Goal: Navigation & Orientation: Find specific page/section

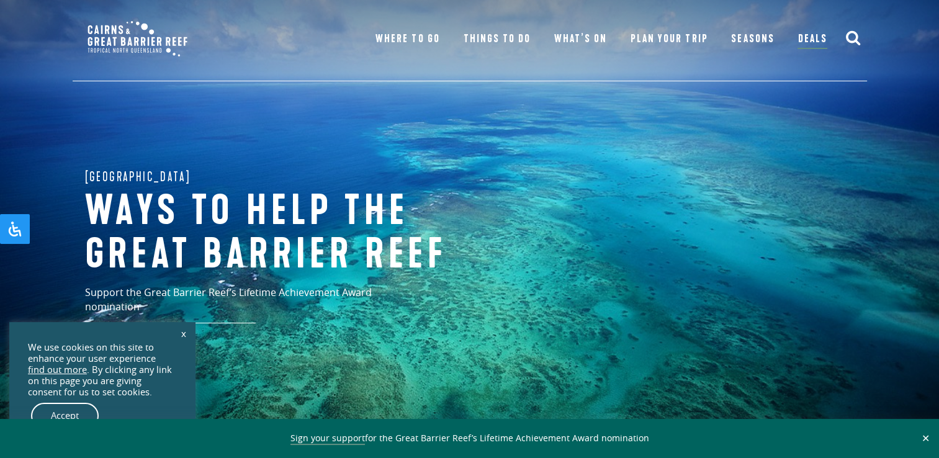
drag, startPoint x: 82, startPoint y: 412, endPoint x: 160, endPoint y: 428, distance: 79.9
click at [81, 412] on link "Accept" at bounding box center [65, 416] width 68 height 26
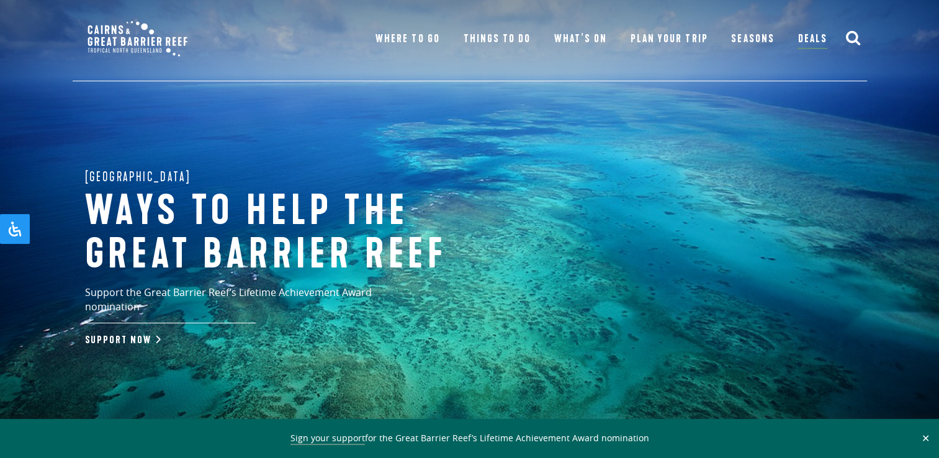
click at [924, 439] on button "✕" at bounding box center [926, 438] width 14 height 11
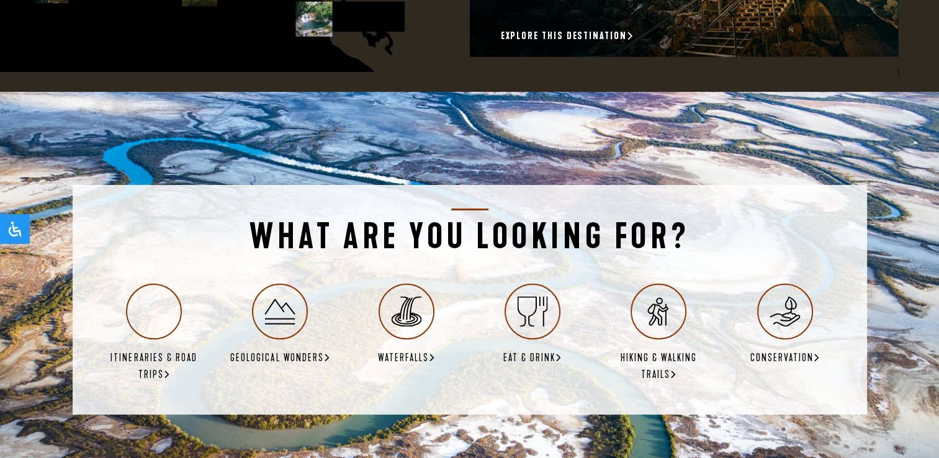
scroll to position [2235, 0]
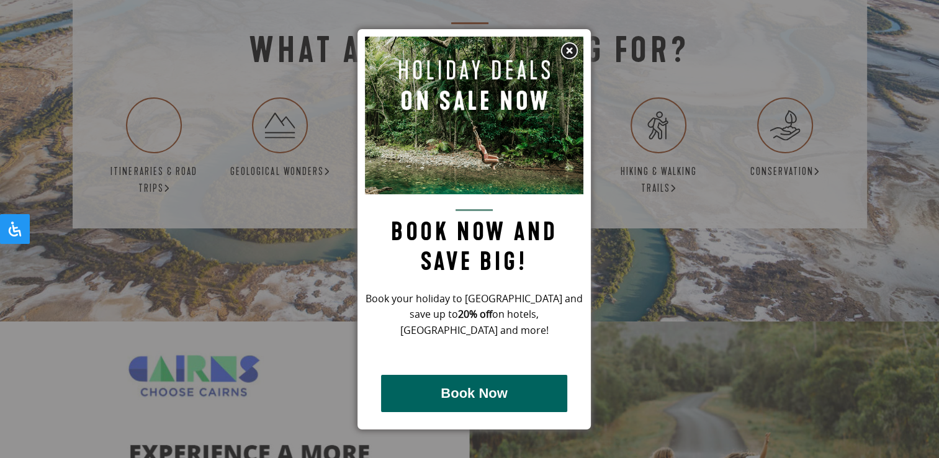
click at [571, 52] on img at bounding box center [569, 51] width 19 height 19
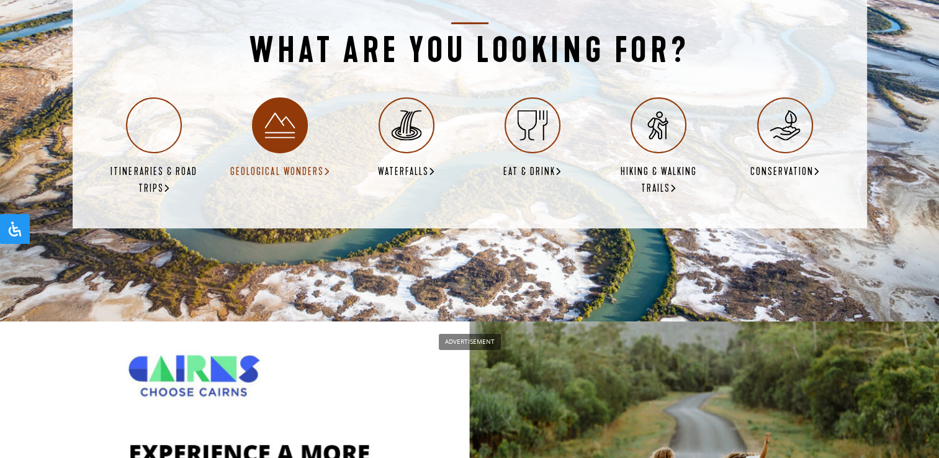
click at [285, 110] on icon at bounding box center [280, 125] width 30 height 30
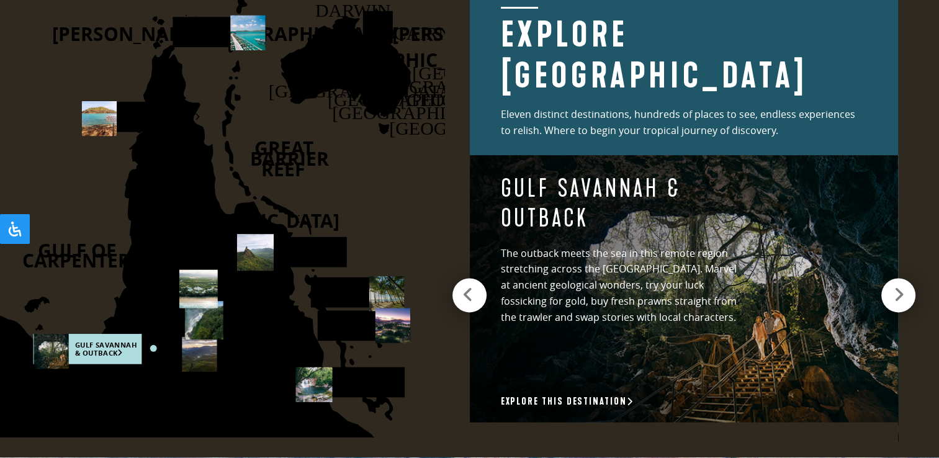
scroll to position [1986, 0]
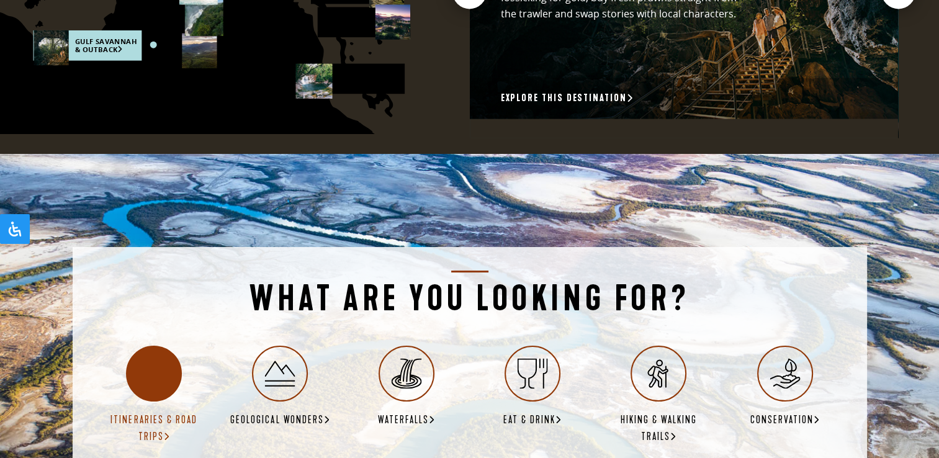
click at [137, 346] on div at bounding box center [154, 374] width 56 height 56
